Goal: Find contact information

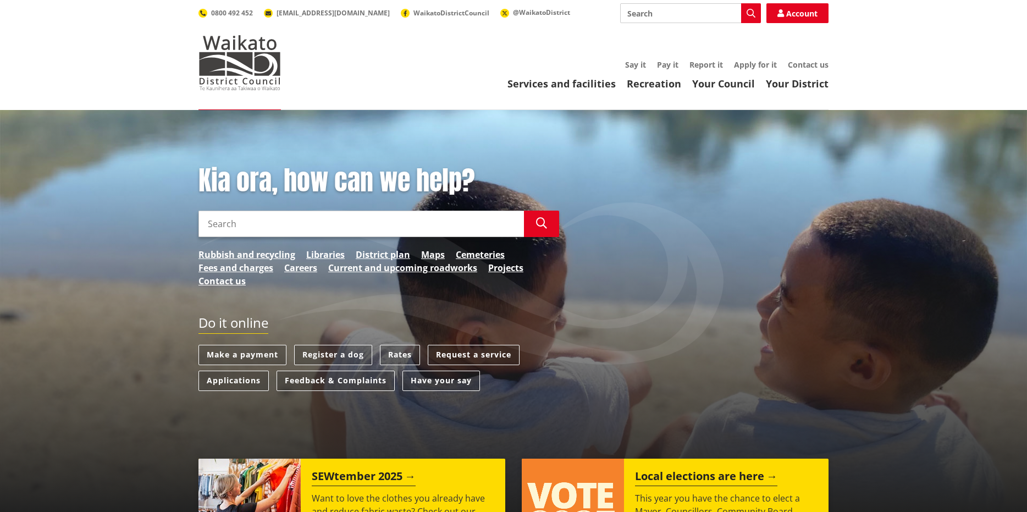
click at [225, 224] on input "Search" at bounding box center [362, 224] width 326 height 26
click at [805, 66] on link "Contact us" at bounding box center [808, 64] width 41 height 10
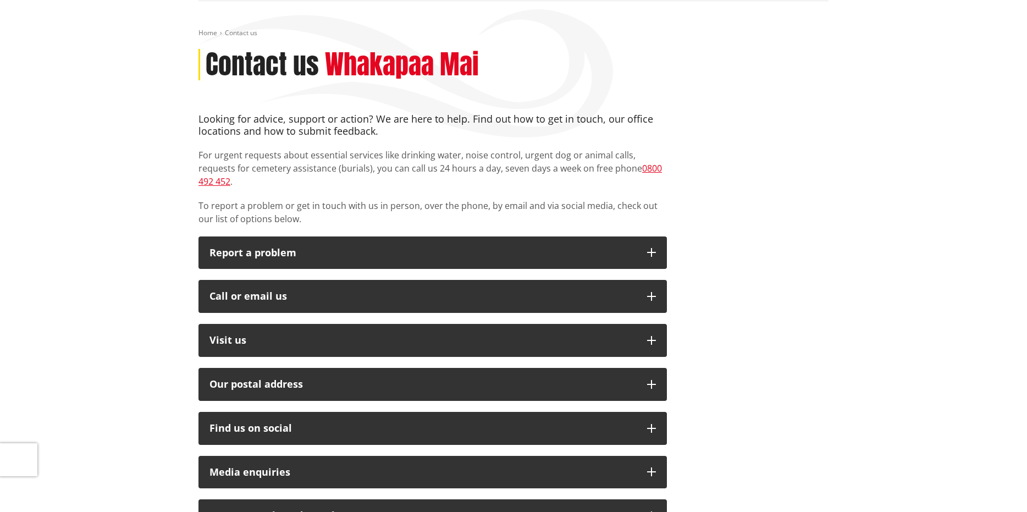
scroll to position [109, 0]
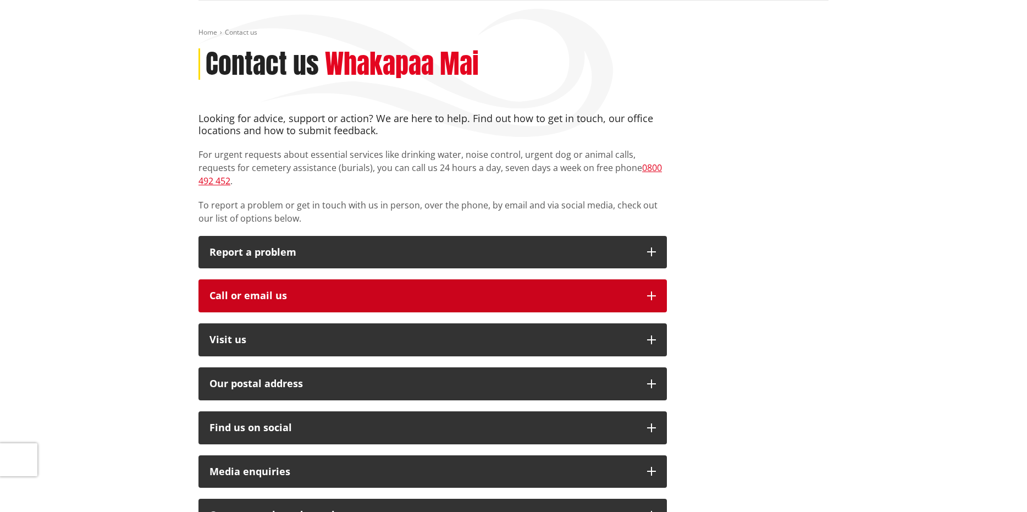
click at [301, 290] on div "Call or email us" at bounding box center [423, 295] width 427 height 11
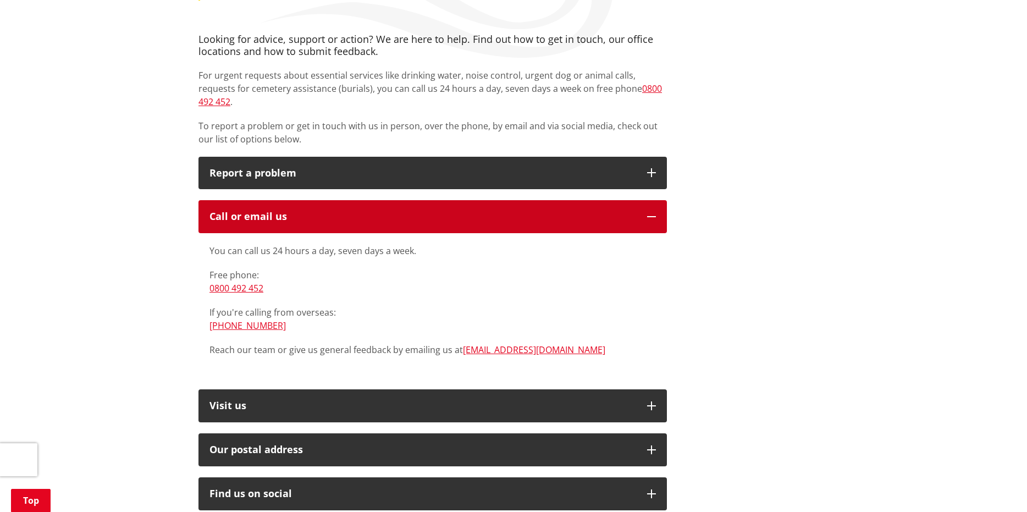
scroll to position [0, 0]
